Goal: Task Accomplishment & Management: Use online tool/utility

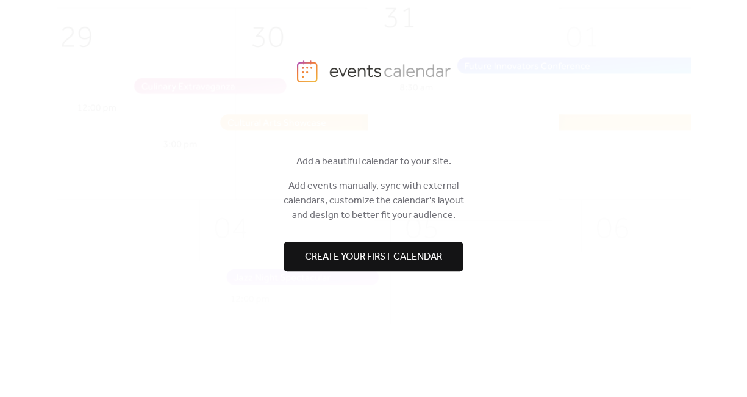
click at [353, 254] on span "Create your first calendar" at bounding box center [373, 257] width 137 height 15
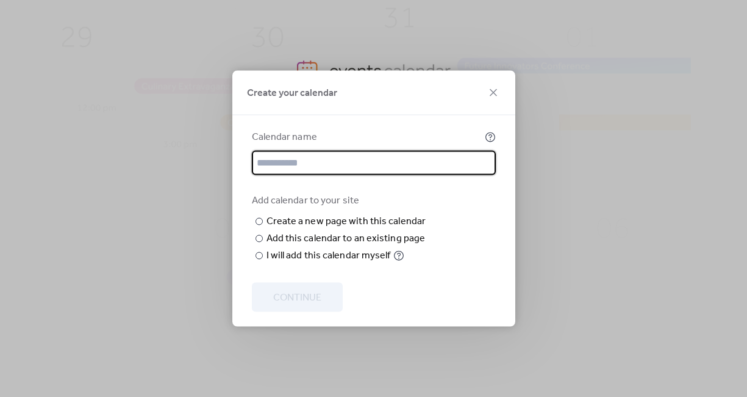
click at [351, 151] on input "text" at bounding box center [374, 163] width 244 height 24
type input "**********"
click at [0, 0] on input "text" at bounding box center [0, 0] width 0 height 0
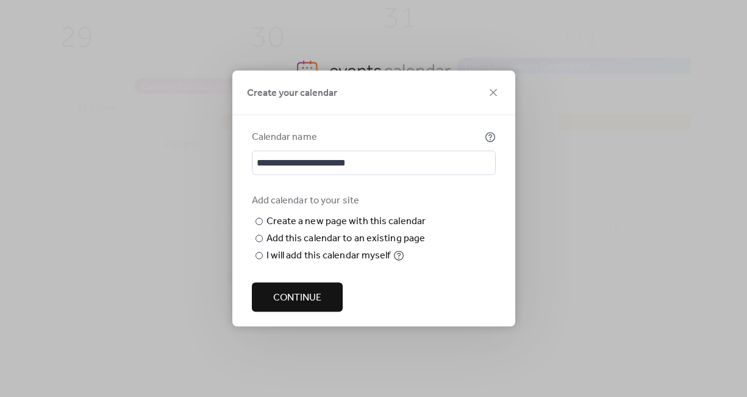
type input "**********"
click at [297, 305] on span "Continue" at bounding box center [297, 297] width 48 height 15
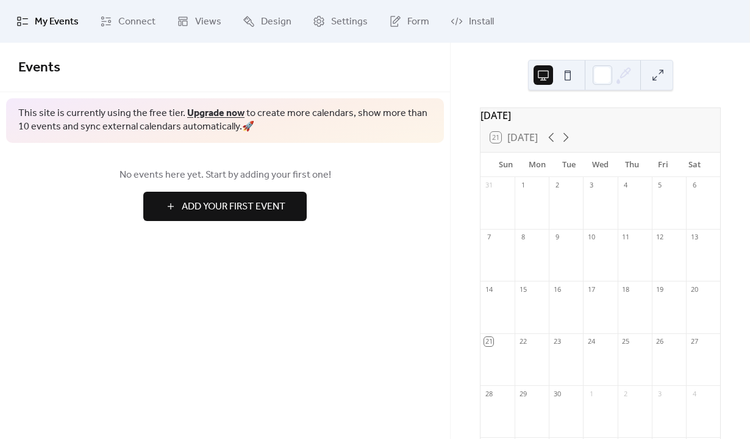
click at [258, 210] on span "Add Your First Event" at bounding box center [234, 207] width 104 height 15
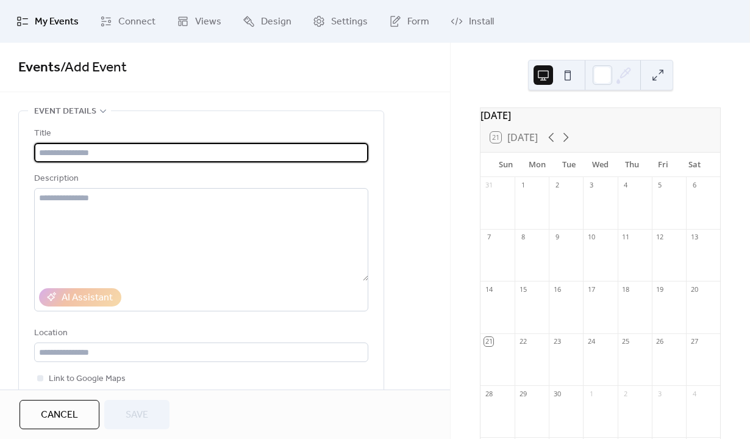
click at [76, 396] on span "Cancel" at bounding box center [59, 415] width 37 height 15
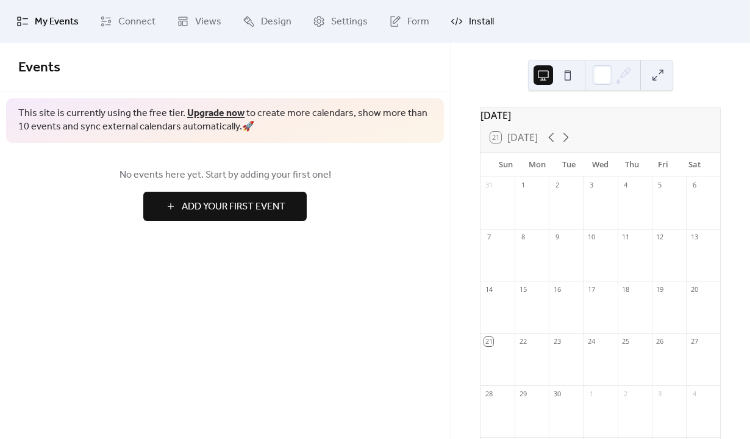
click at [487, 27] on span "Install" at bounding box center [481, 22] width 25 height 15
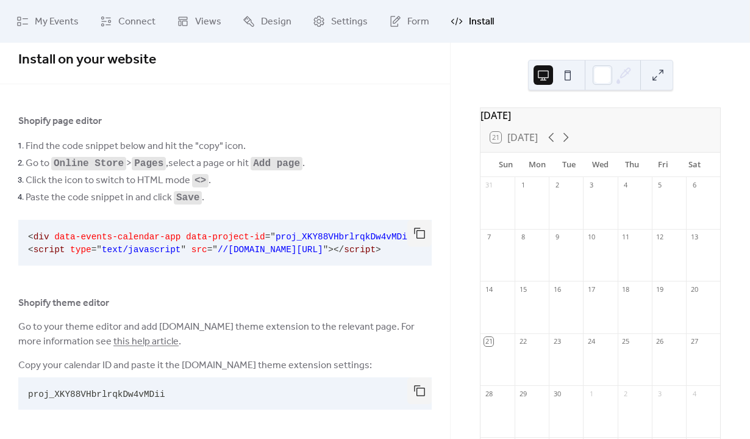
scroll to position [11, 0]
click at [417, 229] on button "button" at bounding box center [420, 233] width 24 height 27
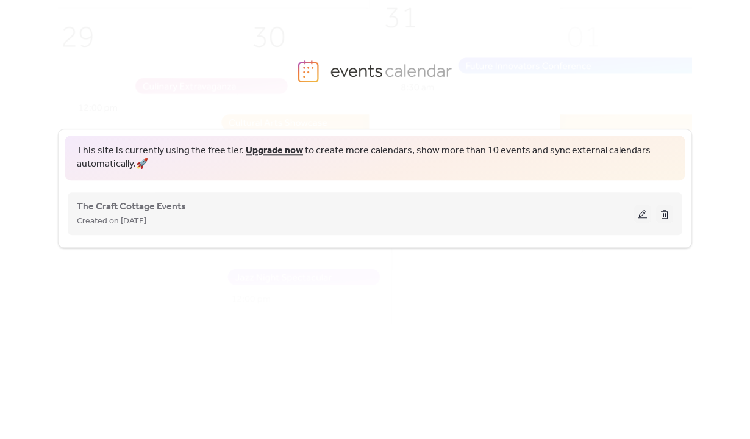
click at [257, 217] on div "Created on [DATE]" at bounding box center [356, 221] width 558 height 15
click at [153, 204] on span "The Craft Cottage Events" at bounding box center [131, 207] width 109 height 15
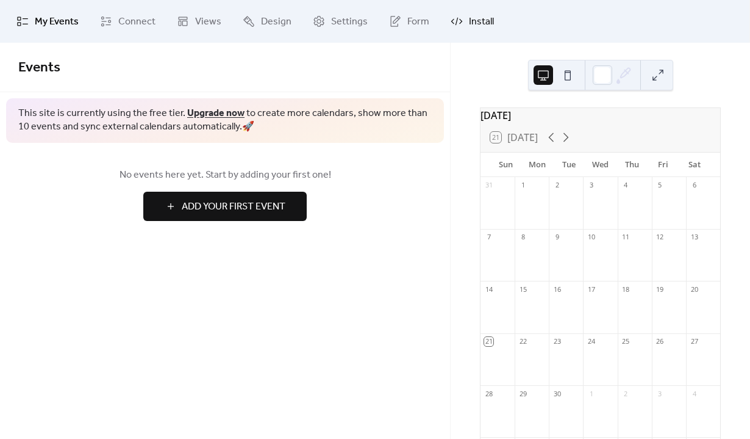
click at [489, 20] on link "Install" at bounding box center [473, 21] width 62 height 33
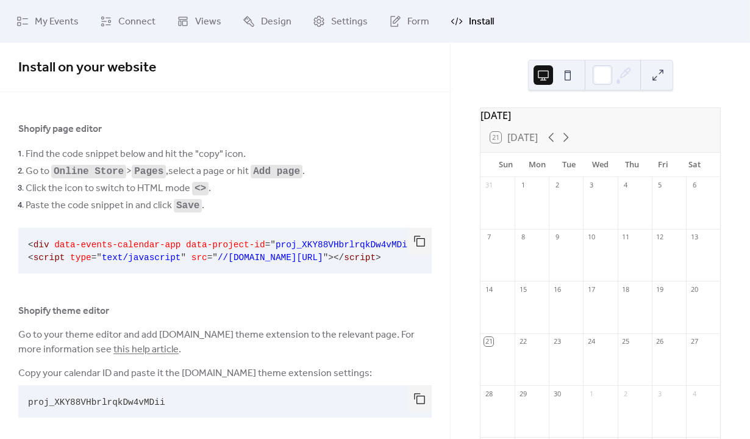
scroll to position [11, 0]
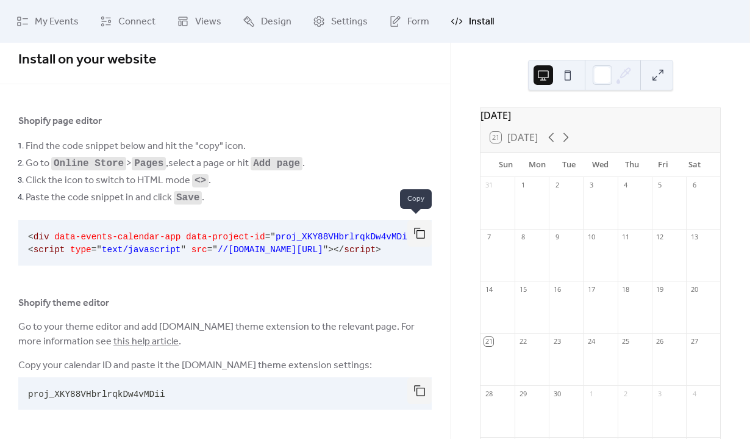
click at [414, 229] on button "button" at bounding box center [420, 233] width 24 height 27
